Goal: Find specific page/section: Find specific page/section

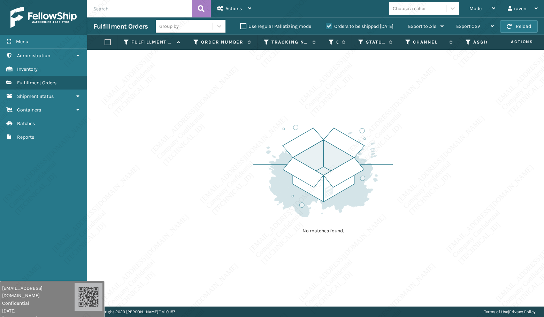
click at [203, 146] on div "No matches found." at bounding box center [315, 178] width 457 height 257
click at [477, 14] on div "Mode" at bounding box center [482, 8] width 26 height 17
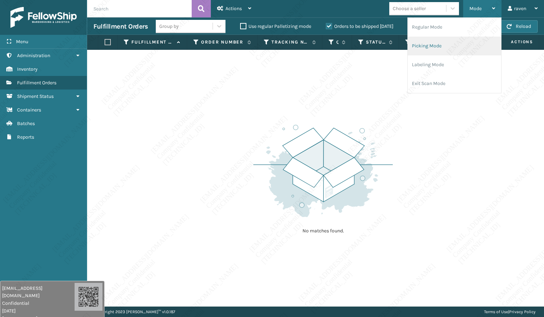
click at [440, 47] on li "Picking Mode" at bounding box center [454, 46] width 93 height 19
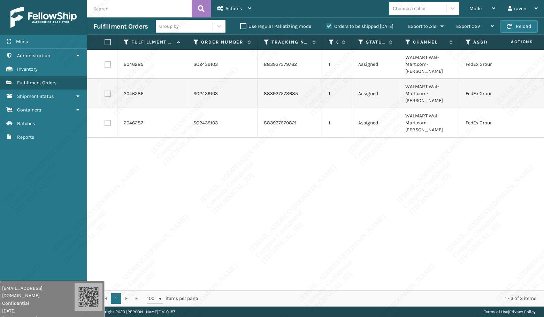
click at [301, 159] on div "2046285 SO2439103 883937579762 1 Assigned WALMART Wal-Mart.com-[PERSON_NAME] Fe…" at bounding box center [315, 170] width 457 height 240
click at [255, 171] on div "2046285 SO2439103 883937579762 1 Assigned WALMART Wal-Mart.com-[PERSON_NAME] Fe…" at bounding box center [315, 170] width 457 height 240
click at [476, 6] on span "Mode" at bounding box center [475, 9] width 12 height 6
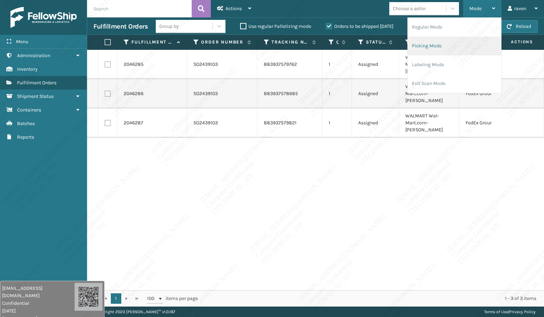
click at [444, 45] on li "Picking Mode" at bounding box center [454, 46] width 93 height 19
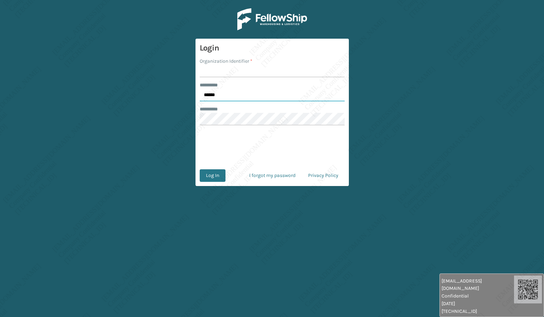
click at [216, 98] on input "******" at bounding box center [272, 95] width 145 height 13
type input "*****"
click at [220, 71] on input "Organization Identifier *" at bounding box center [272, 71] width 145 height 13
type input "Ladson"
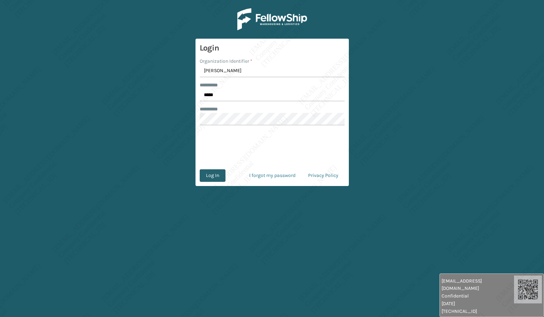
click at [205, 179] on button "Log In" at bounding box center [213, 175] width 26 height 13
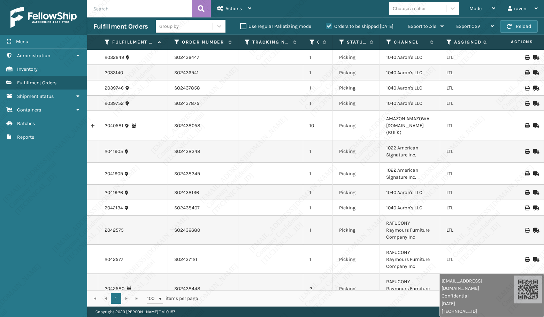
click at [130, 11] on input "text" at bounding box center [139, 8] width 105 height 17
paste input "SO2439070"
type input "SO2439070"
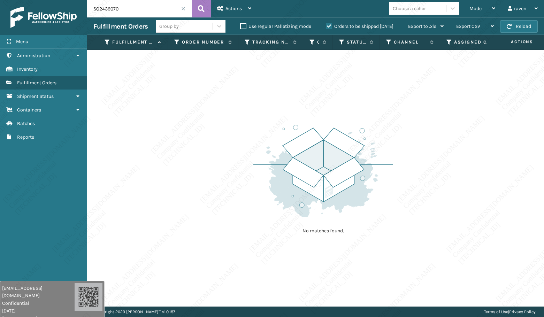
drag, startPoint x: 479, startPoint y: 303, endPoint x: 14, endPoint y: 291, distance: 465.6
click at [0, 317] on html "raven.urot@valoroo.com Confidential 8/28/2025 136.158.2.225 raven.urot@valoroo.…" at bounding box center [272, 158] width 544 height 317
click at [37, 233] on div "Menu Administration Inventory Fulfillment Orders Shipment Status Containers Bat…" at bounding box center [43, 158] width 87 height 317
click at [128, 8] on input "SO2439070" at bounding box center [139, 8] width 105 height 17
click at [476, 7] on span "Mode" at bounding box center [475, 9] width 12 height 6
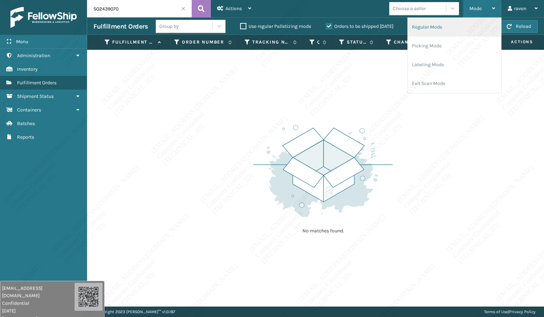
click at [450, 30] on li "Regular Mode" at bounding box center [454, 27] width 93 height 19
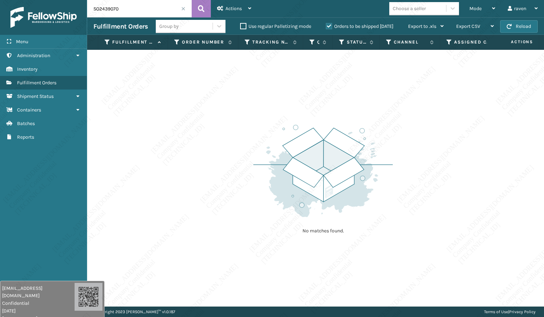
click at [116, 8] on input "SO2439070" at bounding box center [139, 8] width 105 height 17
click at [167, 117] on div "No matches found." at bounding box center [315, 178] width 457 height 257
